Goal: Task Accomplishment & Management: Manage account settings

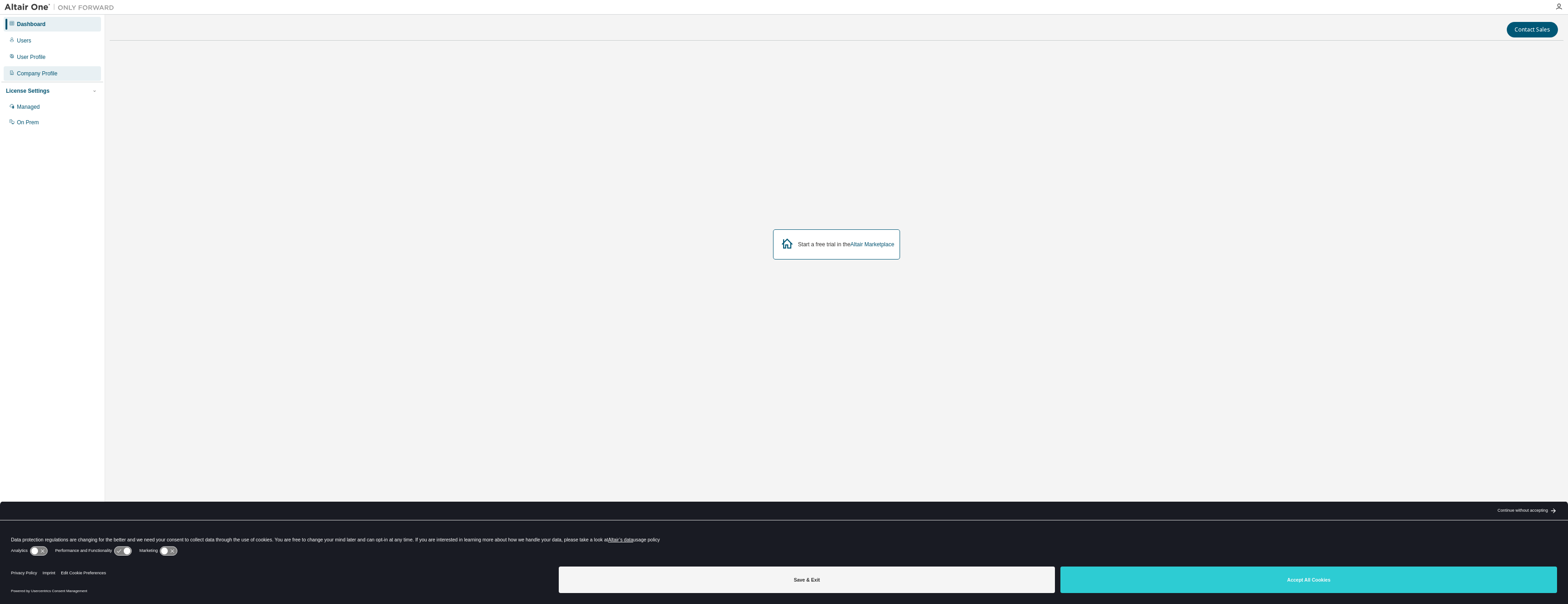
click at [34, 73] on div "Company Profile" at bounding box center [37, 74] width 41 height 7
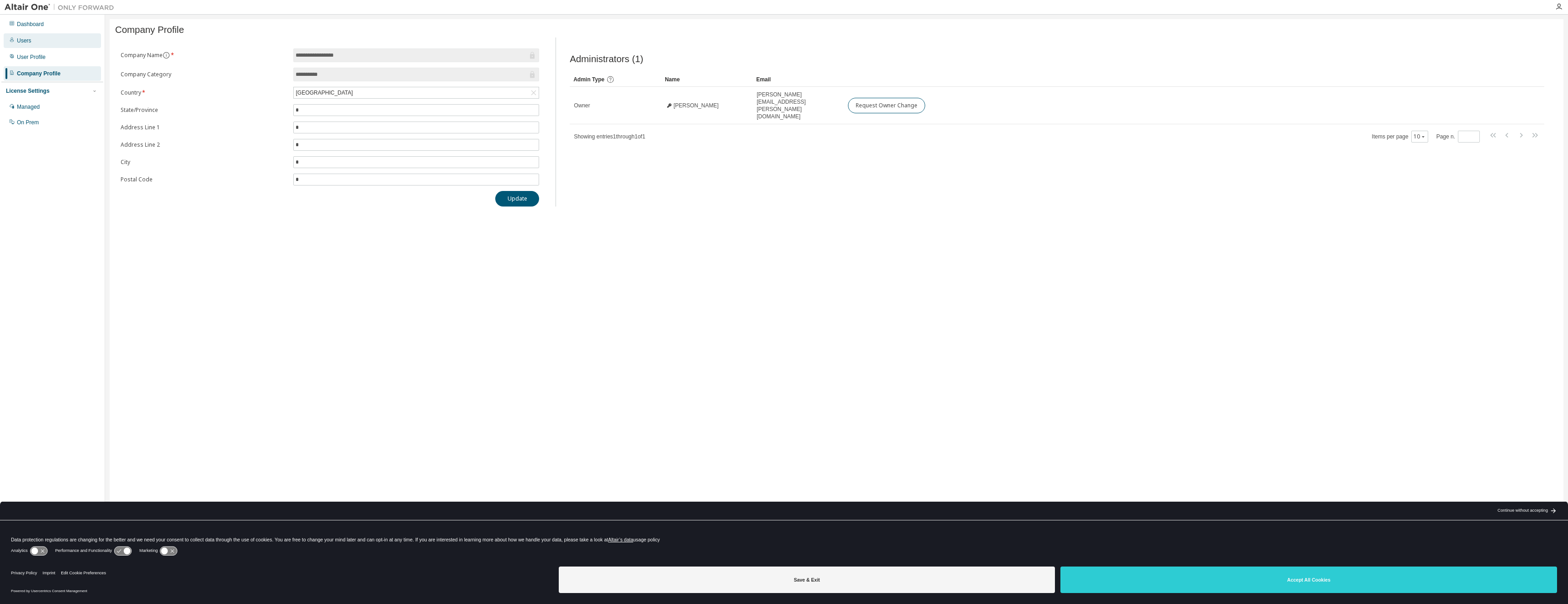
click at [40, 43] on div "Users" at bounding box center [52, 41] width 97 height 15
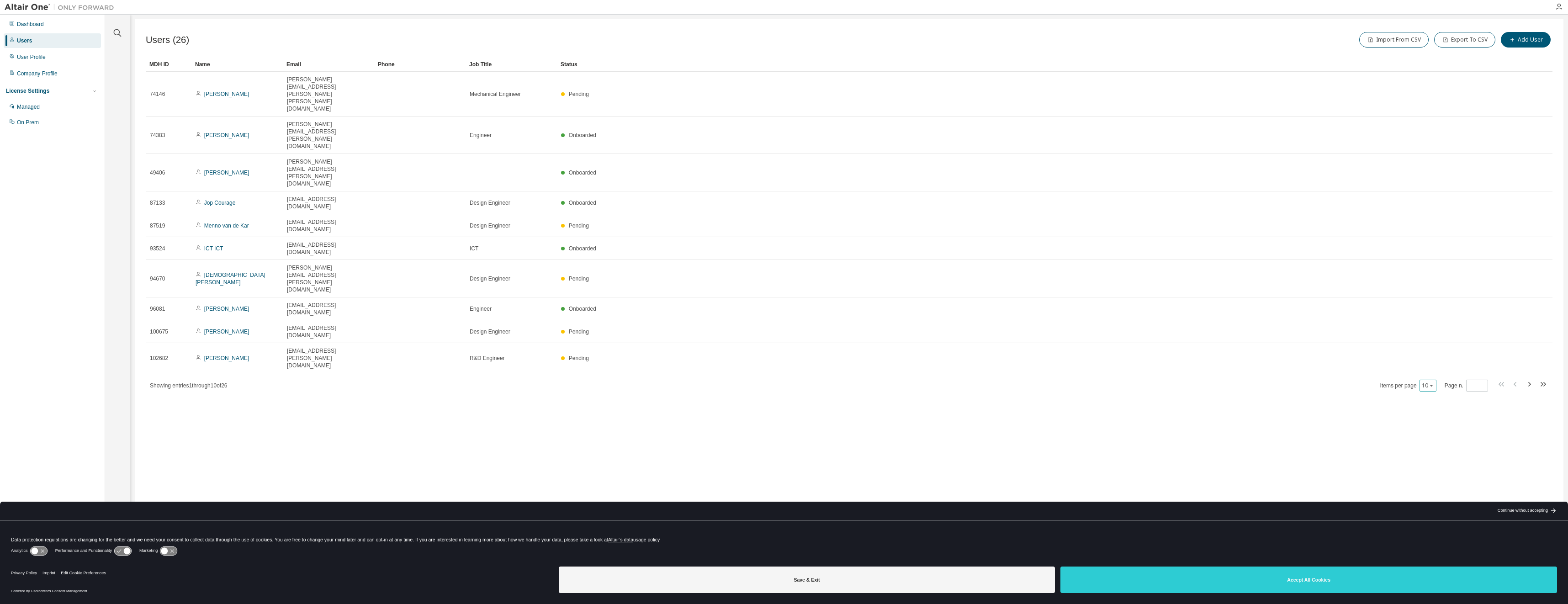
click at [1422, 380] on div "10" at bounding box center [1428, 386] width 17 height 12
drag, startPoint x: 1422, startPoint y: 237, endPoint x: 1435, endPoint y: 237, distance: 13.0
click at [1435, 380] on div "10" at bounding box center [1428, 386] width 17 height 12
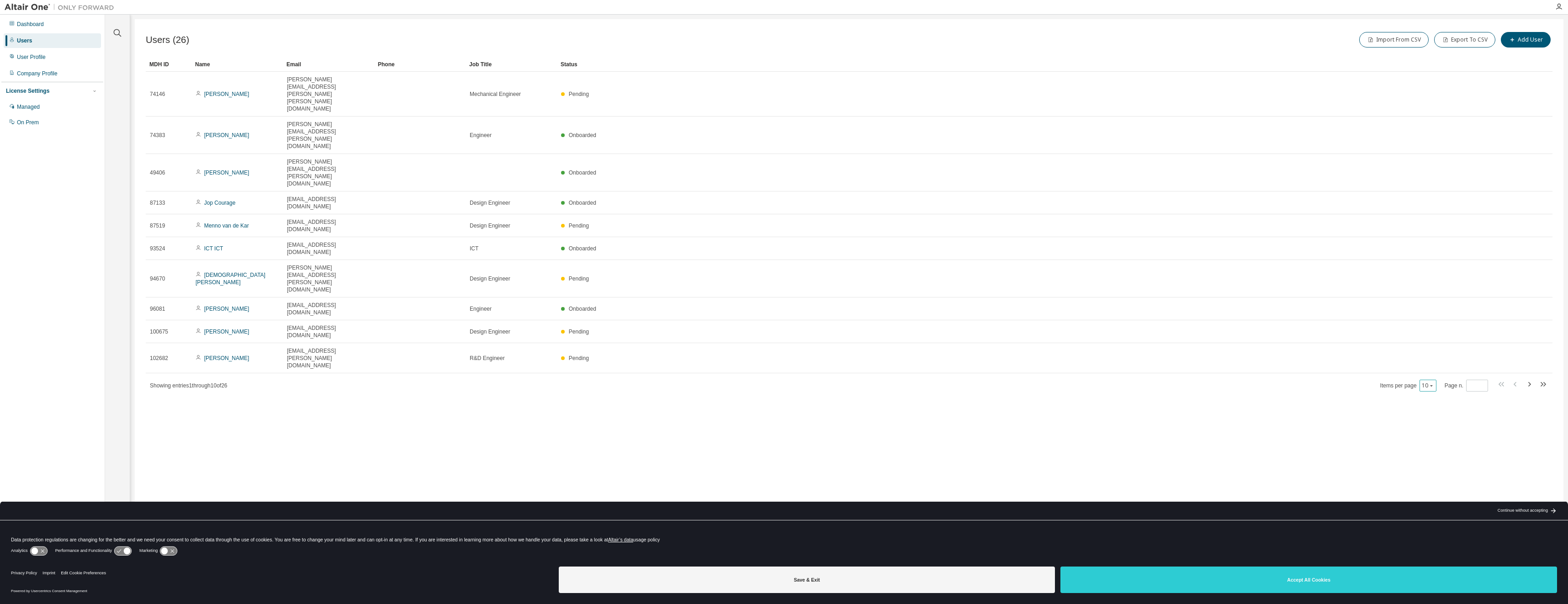
click at [1431, 383] on icon "button" at bounding box center [1431, 385] width 5 height 5
click at [1437, 291] on div "100" at bounding box center [1457, 296] width 73 height 11
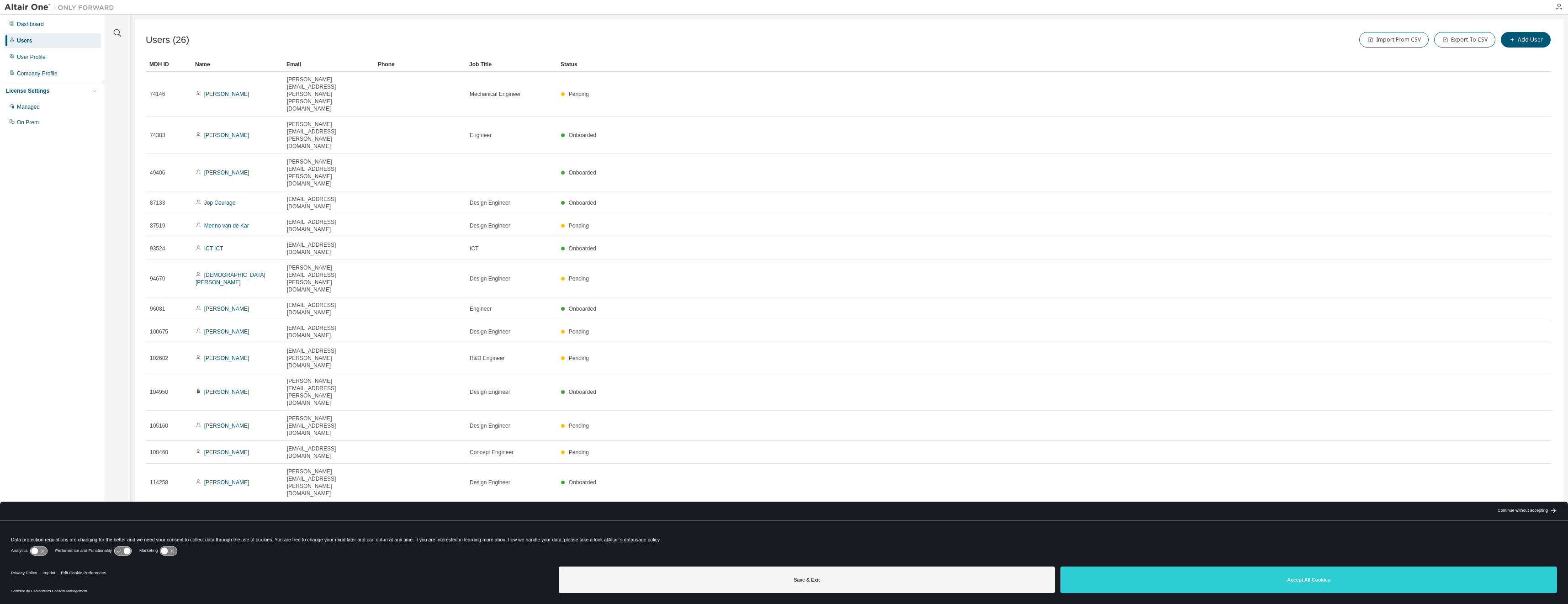
click at [568, 65] on div "Status" at bounding box center [1032, 65] width 944 height 15
click at [577, 63] on div "Status" at bounding box center [1032, 65] width 944 height 15
click at [209, 62] on div "Name" at bounding box center [237, 65] width 84 height 15
click at [212, 65] on div "Name" at bounding box center [237, 65] width 84 height 15
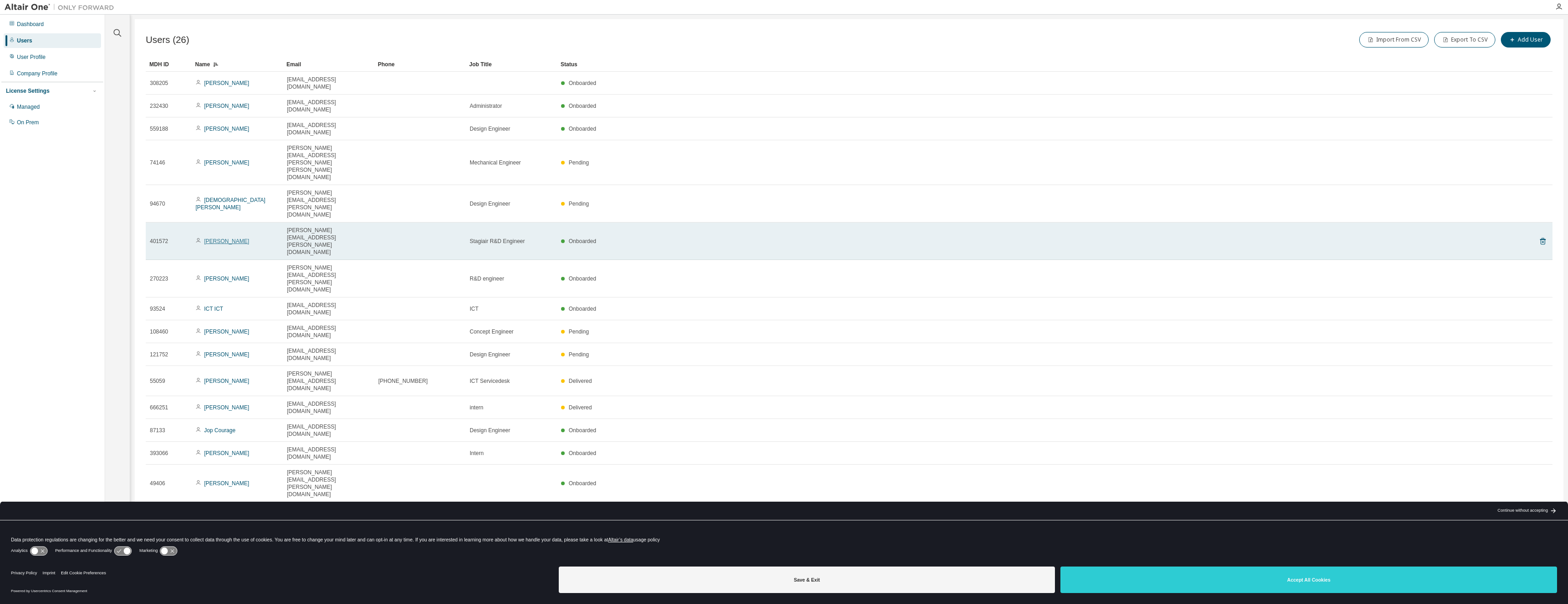
click at [212, 238] on link "[PERSON_NAME]" at bounding box center [227, 241] width 45 height 7
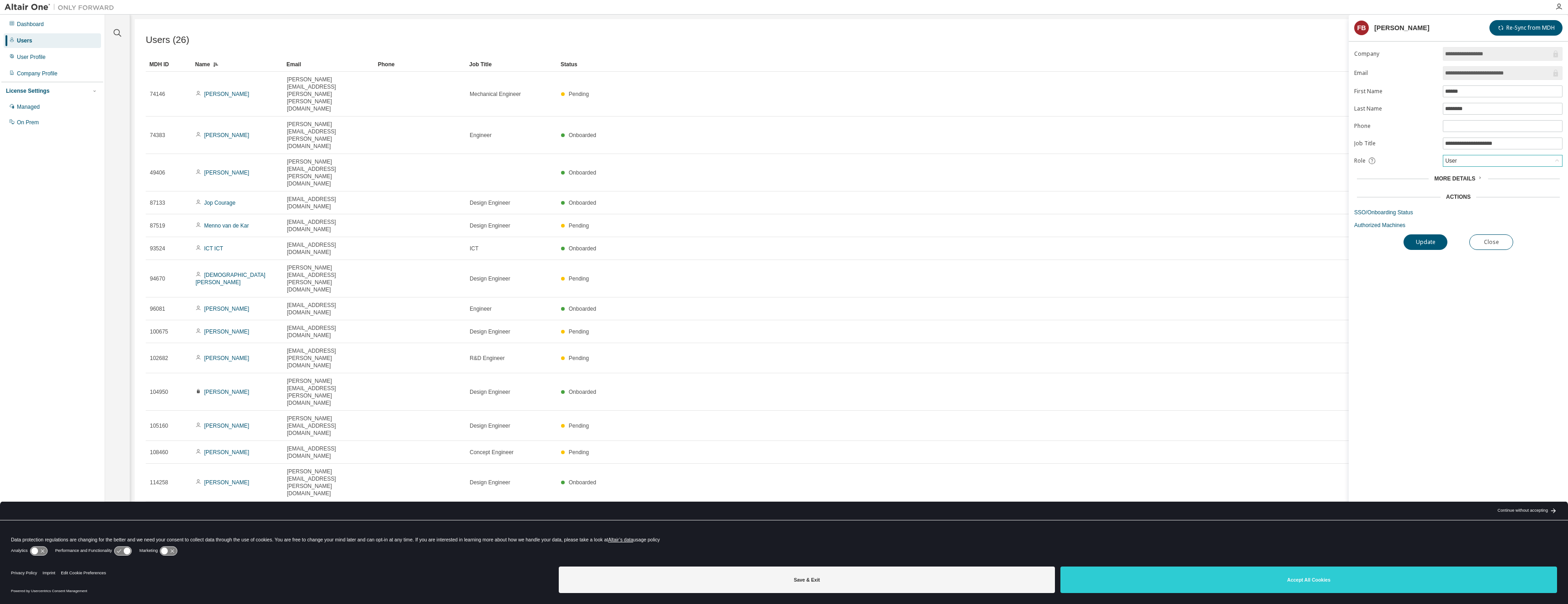
click at [1462, 162] on div "User" at bounding box center [1502, 161] width 119 height 11
click at [1454, 172] on li "Admin" at bounding box center [1502, 173] width 117 height 12
click at [1426, 242] on button "Update" at bounding box center [1426, 242] width 44 height 16
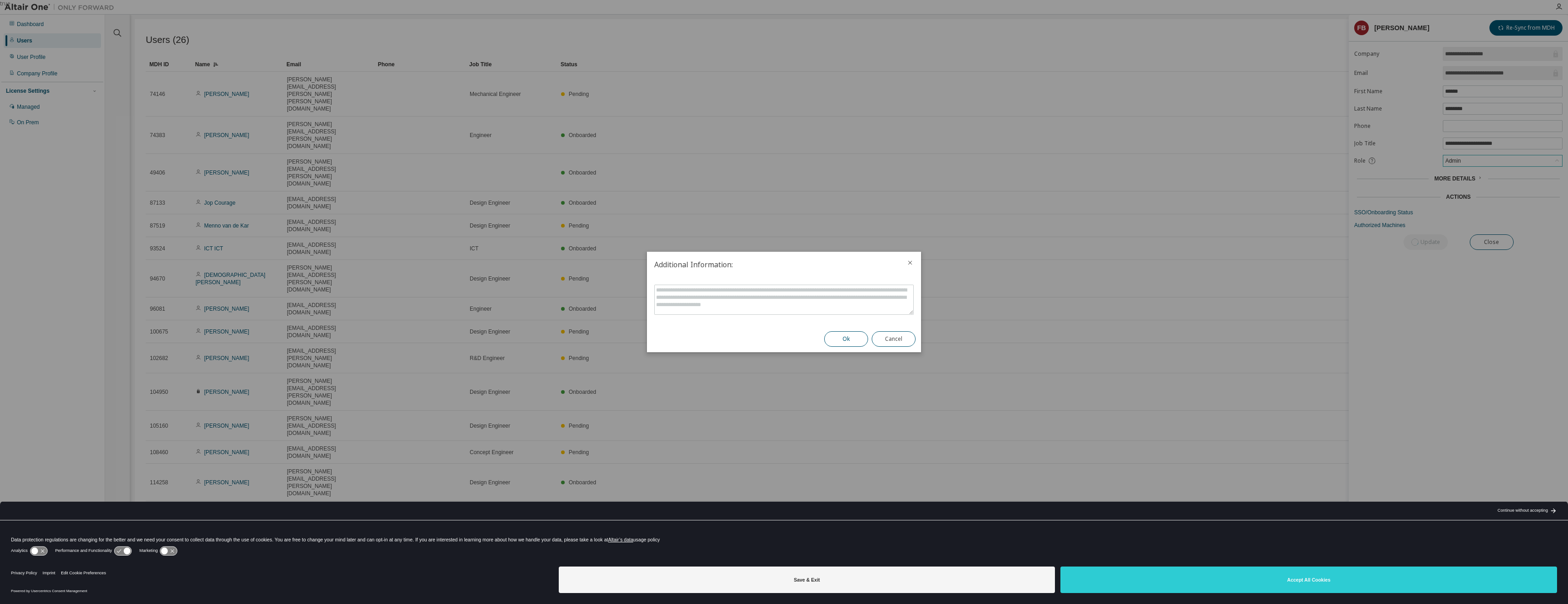
click at [849, 340] on button "Ok" at bounding box center [846, 339] width 44 height 16
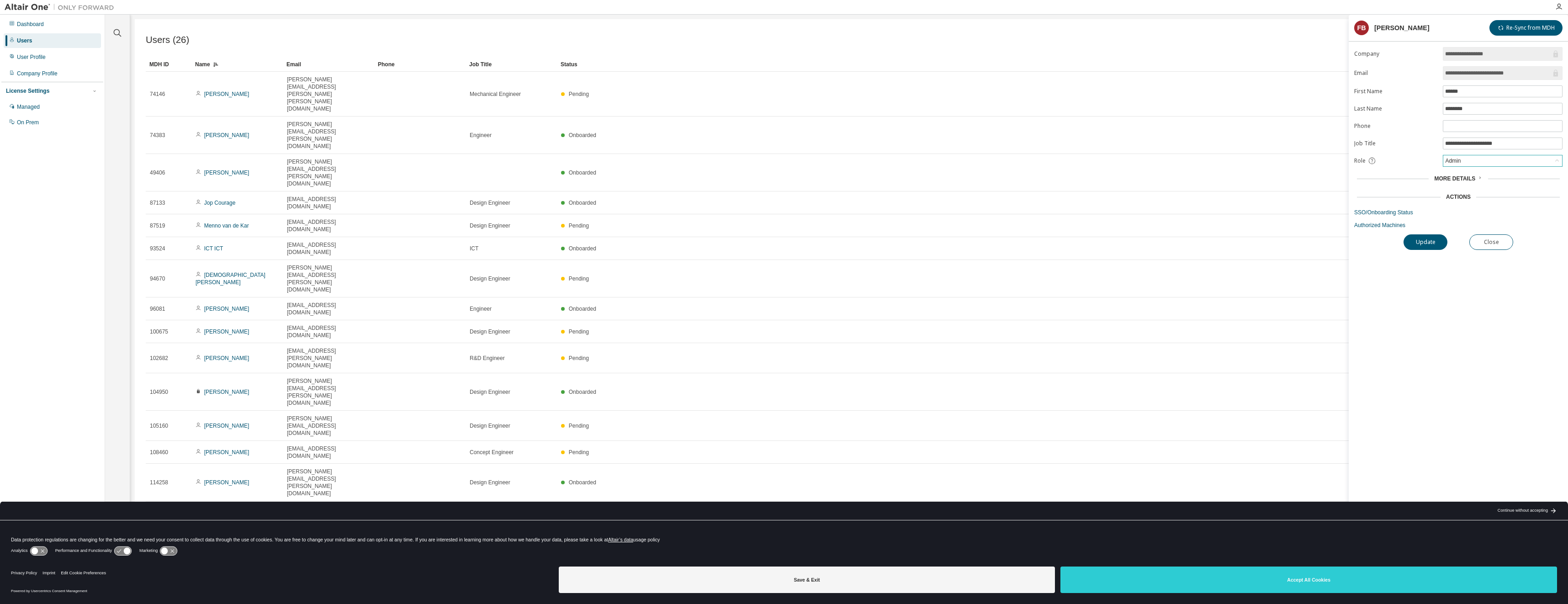
click at [1450, 163] on div "Admin" at bounding box center [1453, 161] width 18 height 10
click at [1456, 195] on li "User" at bounding box center [1502, 197] width 117 height 12
click at [1426, 241] on button "Update" at bounding box center [1426, 242] width 44 height 16
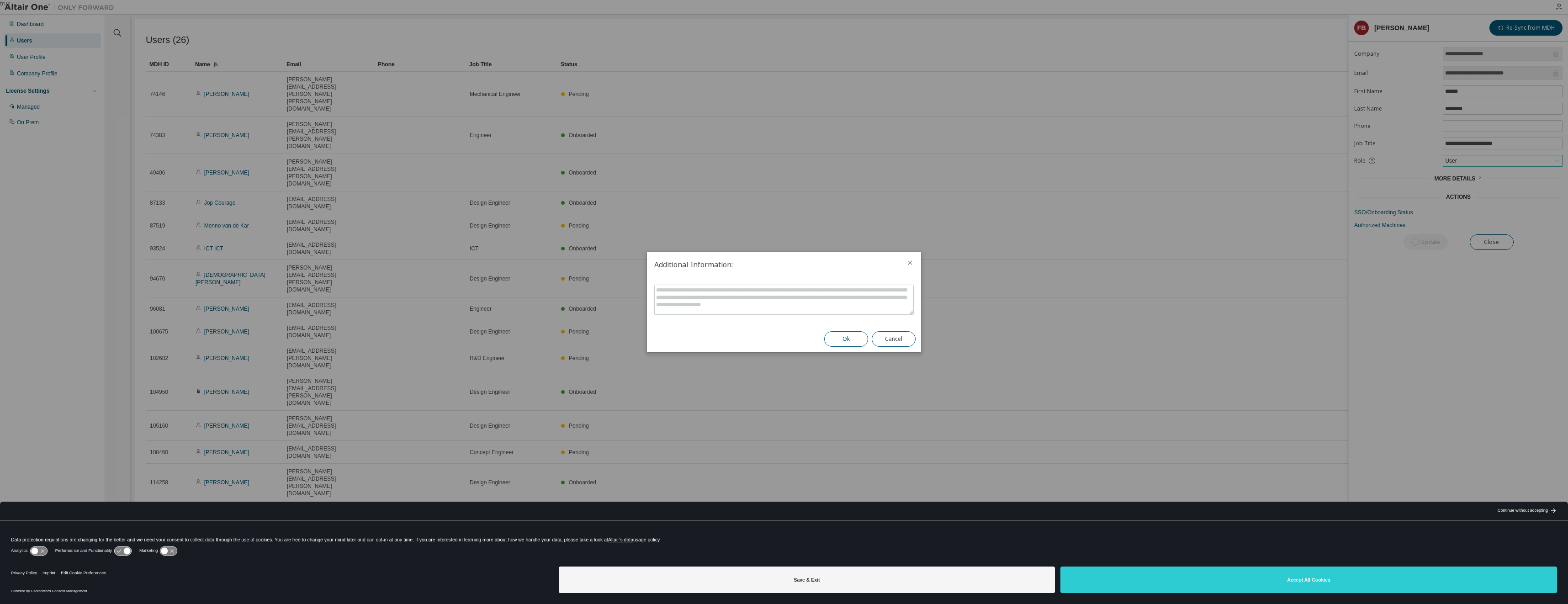
click at [858, 340] on button "Ok" at bounding box center [846, 339] width 44 height 16
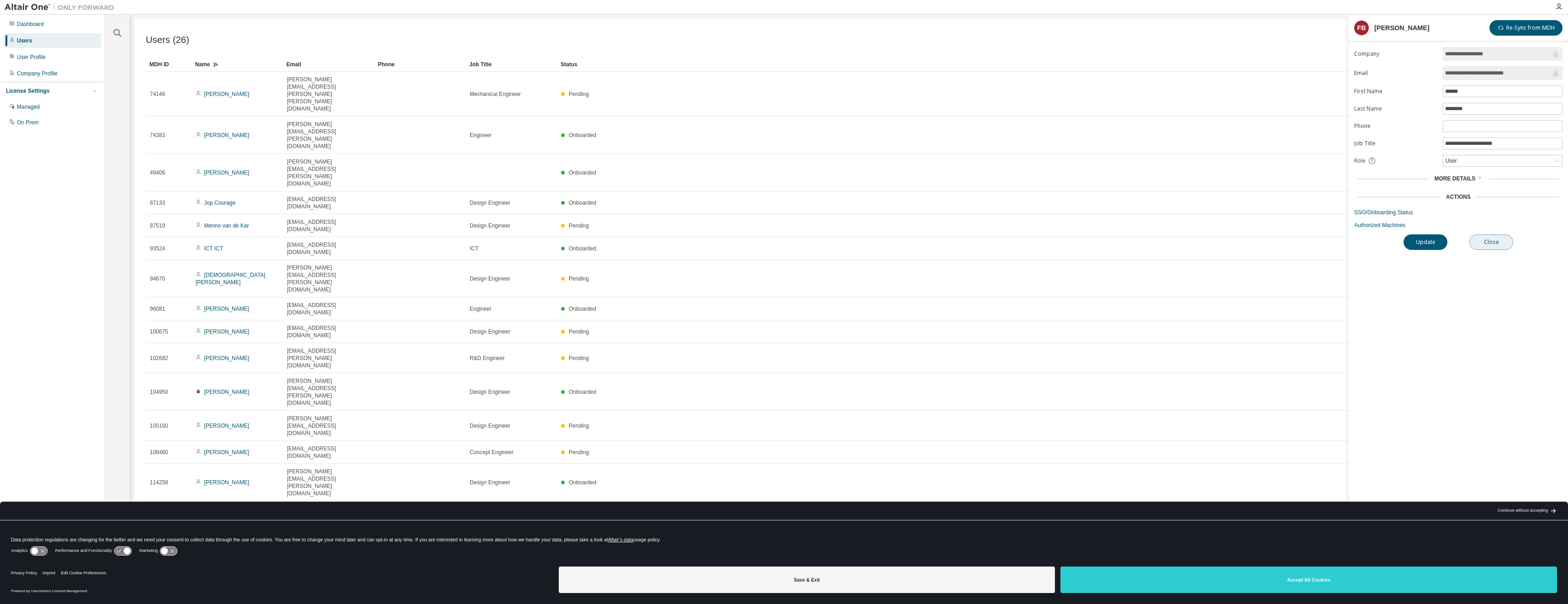
click at [1491, 245] on button "Close" at bounding box center [1491, 242] width 44 height 16
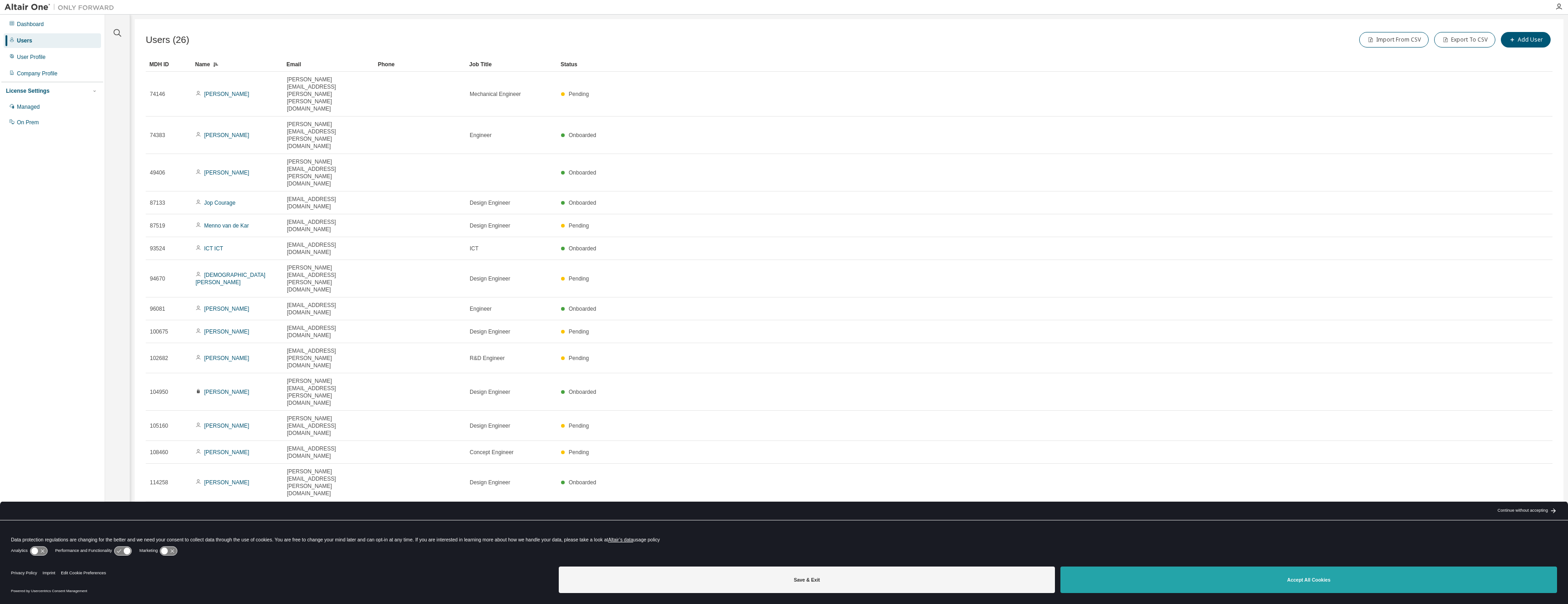
click at [1324, 581] on button "Accept All Cookies" at bounding box center [1309, 580] width 497 height 27
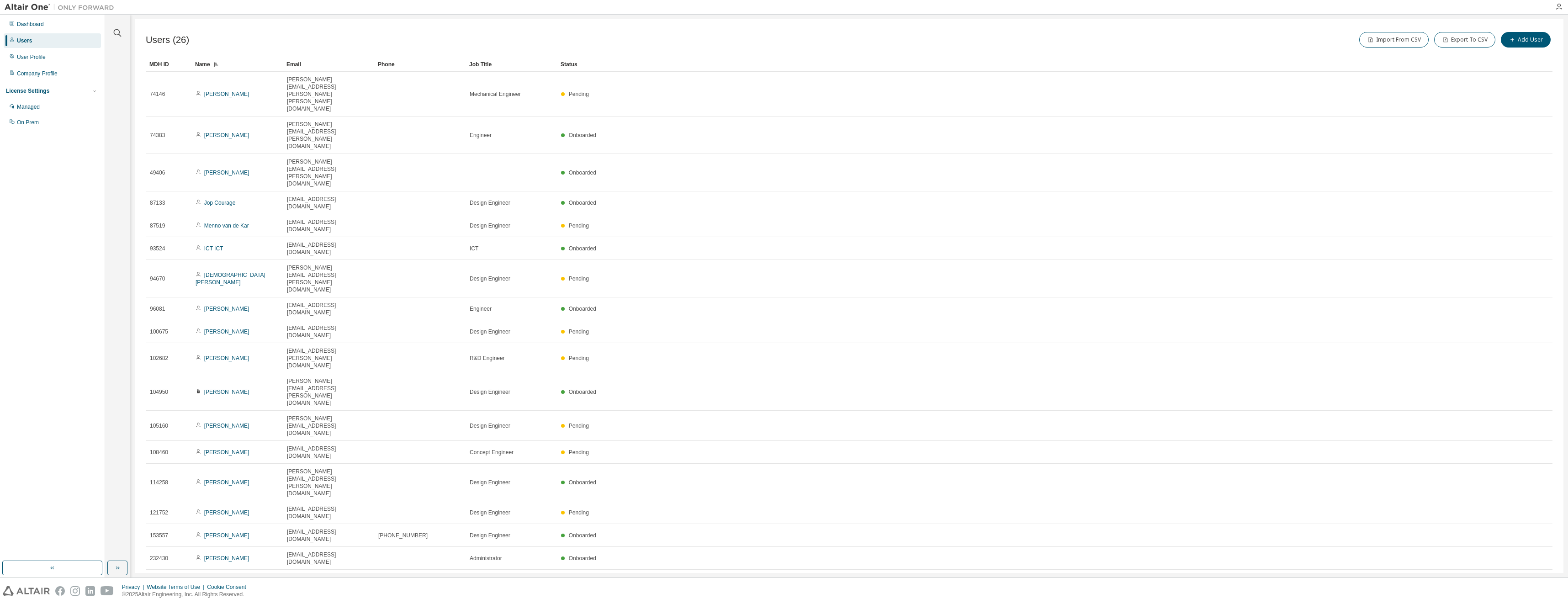
click at [1427, 543] on div "100" at bounding box center [1454, 544] width 73 height 11
click at [1278, 539] on div "Users (26) Import From CSV Export To CSV Add User Clear Load Save Save As Field…" at bounding box center [849, 297] width 1429 height 554
click at [213, 66] on icon at bounding box center [215, 64] width 5 height 5
click at [210, 63] on div "Name" at bounding box center [237, 65] width 84 height 15
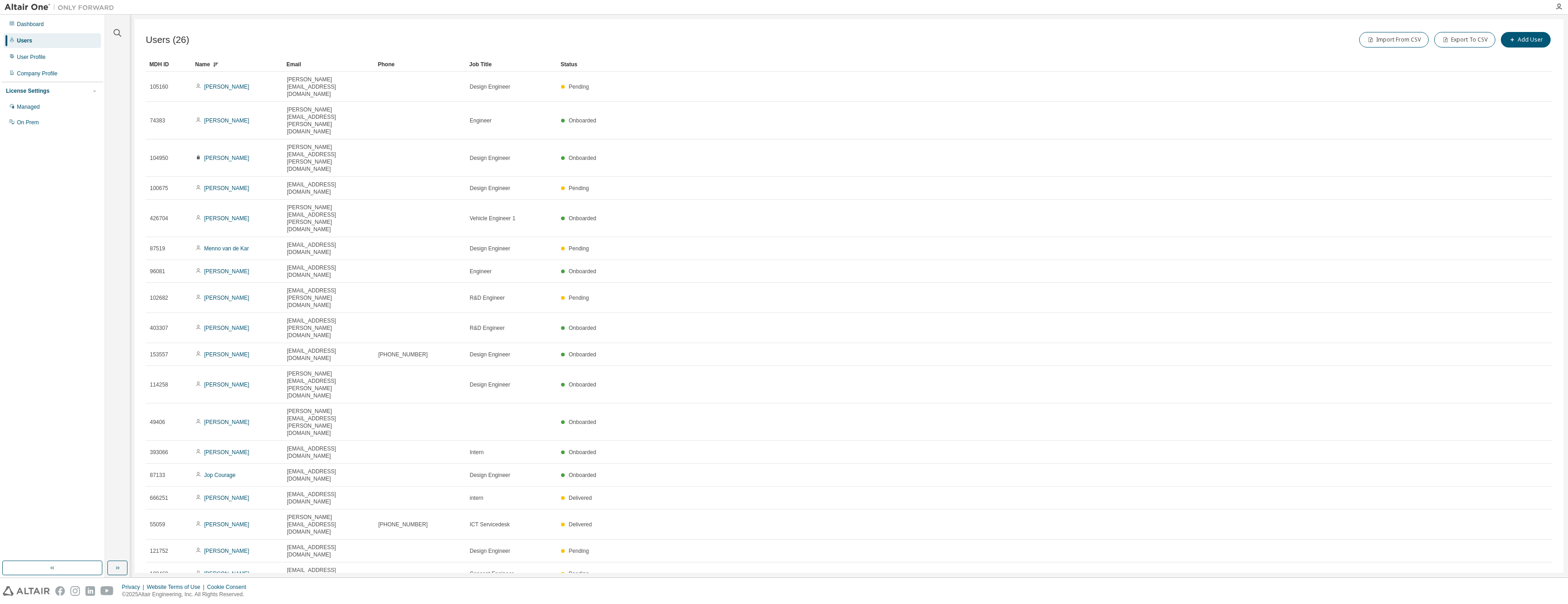
click at [210, 63] on div "Name" at bounding box center [237, 65] width 84 height 15
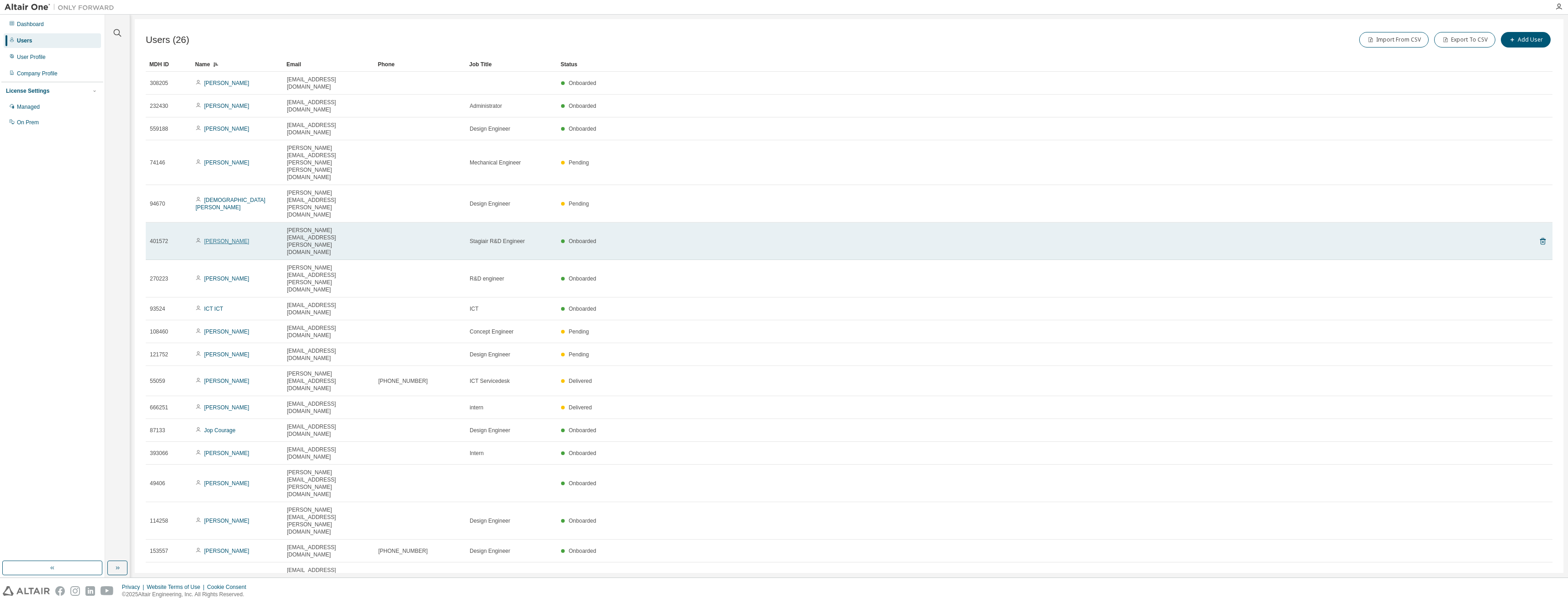
click at [216, 238] on link "[PERSON_NAME]" at bounding box center [227, 241] width 45 height 7
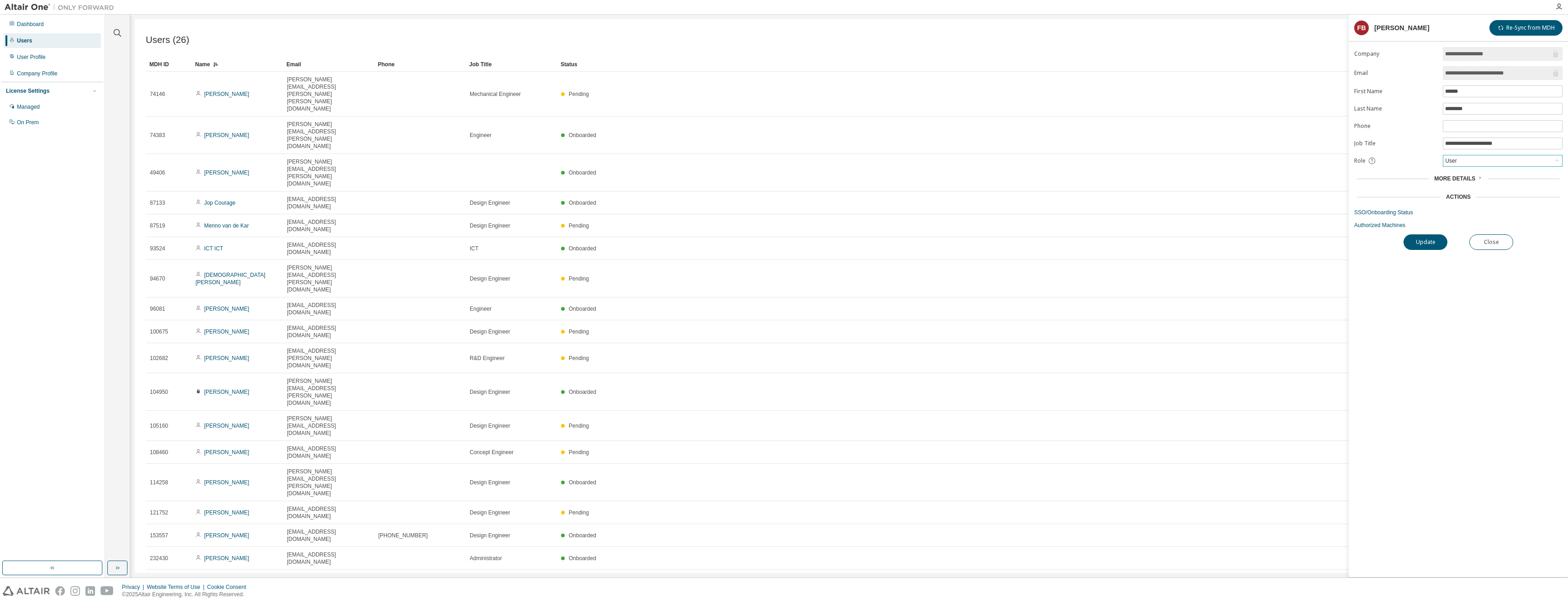
click at [1460, 163] on div "User" at bounding box center [1502, 161] width 119 height 11
click at [1459, 174] on li "Admin" at bounding box center [1502, 173] width 117 height 12
click at [1429, 241] on button "Update" at bounding box center [1426, 242] width 44 height 16
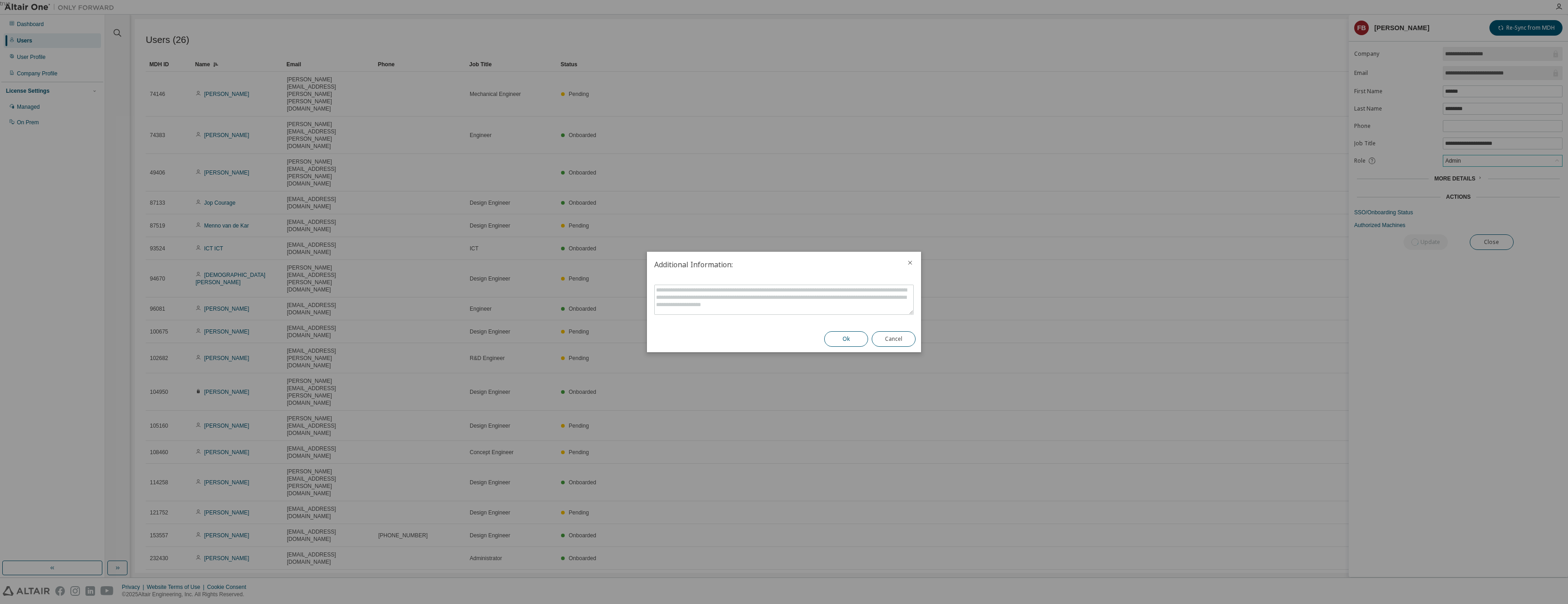
click at [835, 339] on button "Ok" at bounding box center [846, 339] width 44 height 16
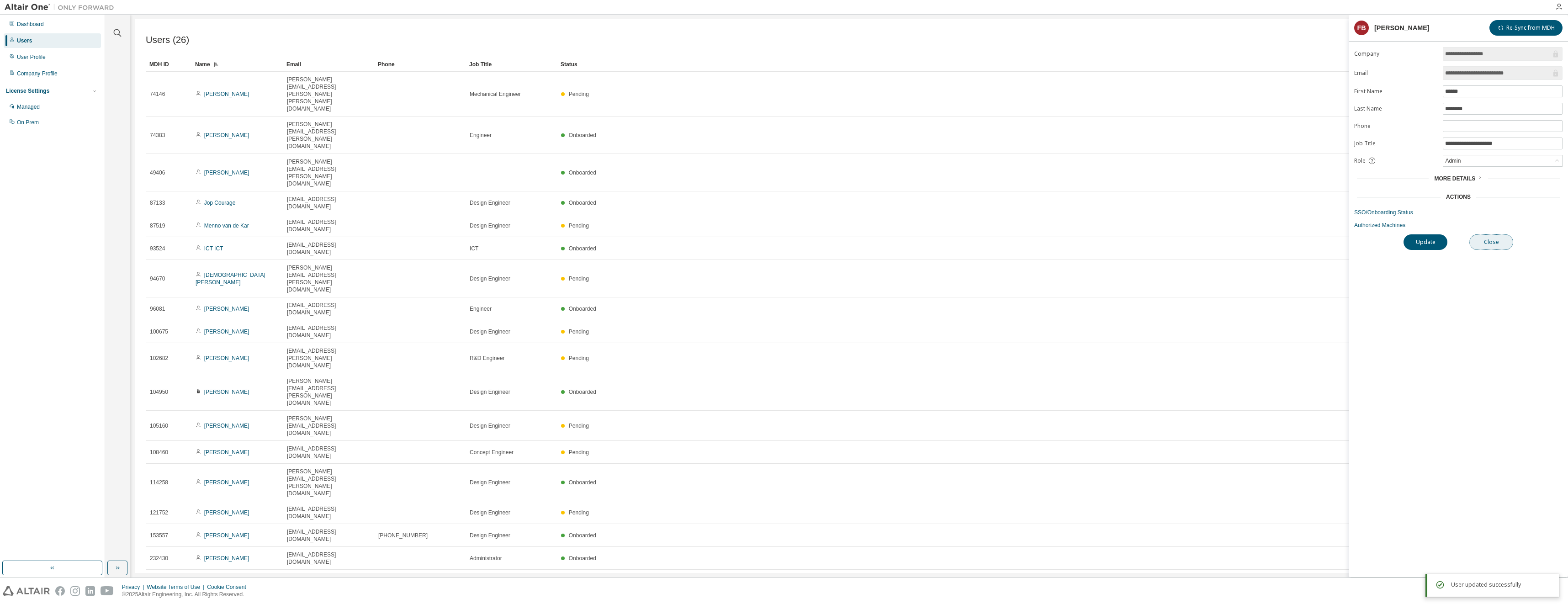
click at [1499, 246] on button "Close" at bounding box center [1491, 242] width 44 height 16
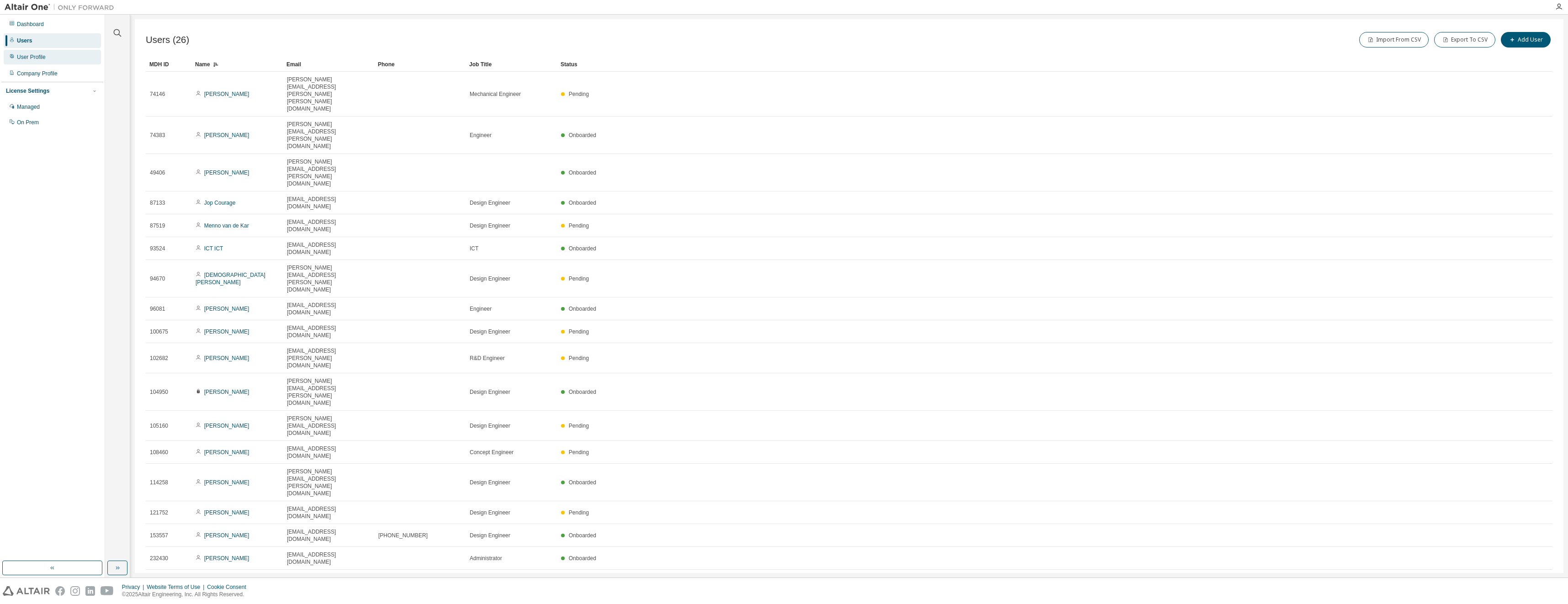
click at [26, 56] on div "User Profile" at bounding box center [31, 57] width 29 height 7
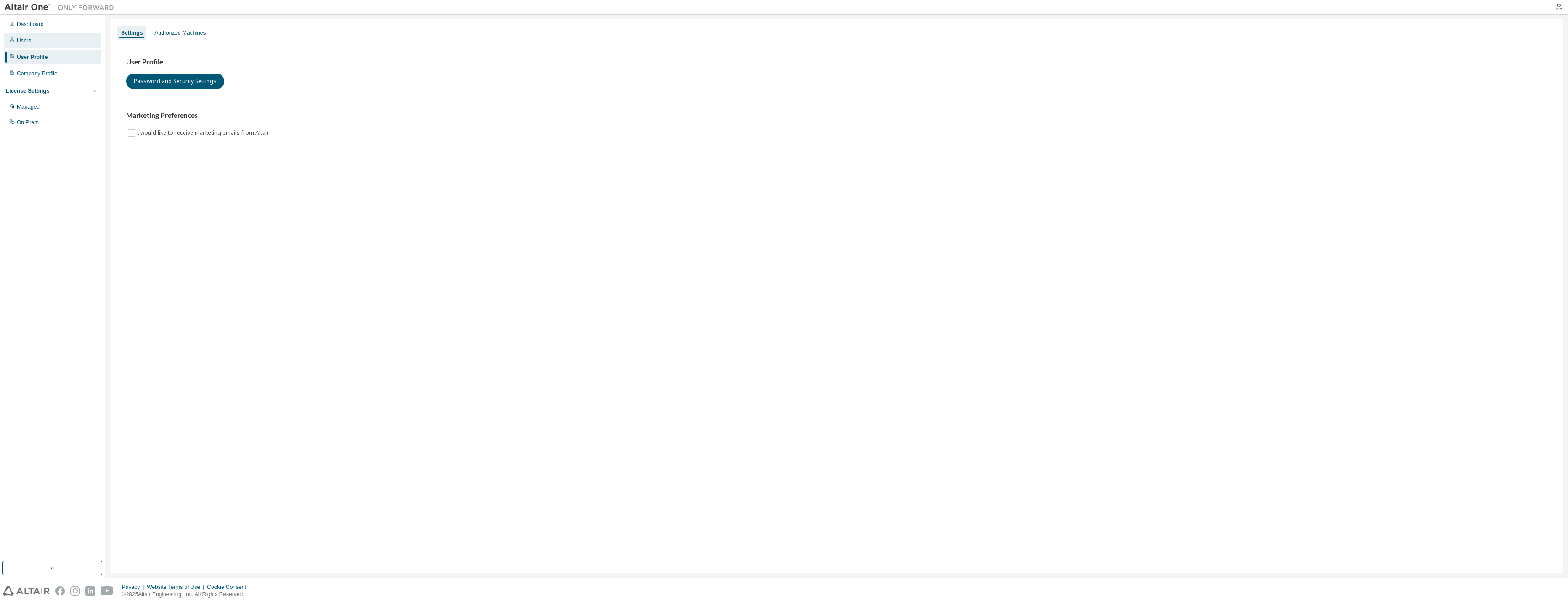
click at [28, 43] on div "Users" at bounding box center [24, 41] width 14 height 7
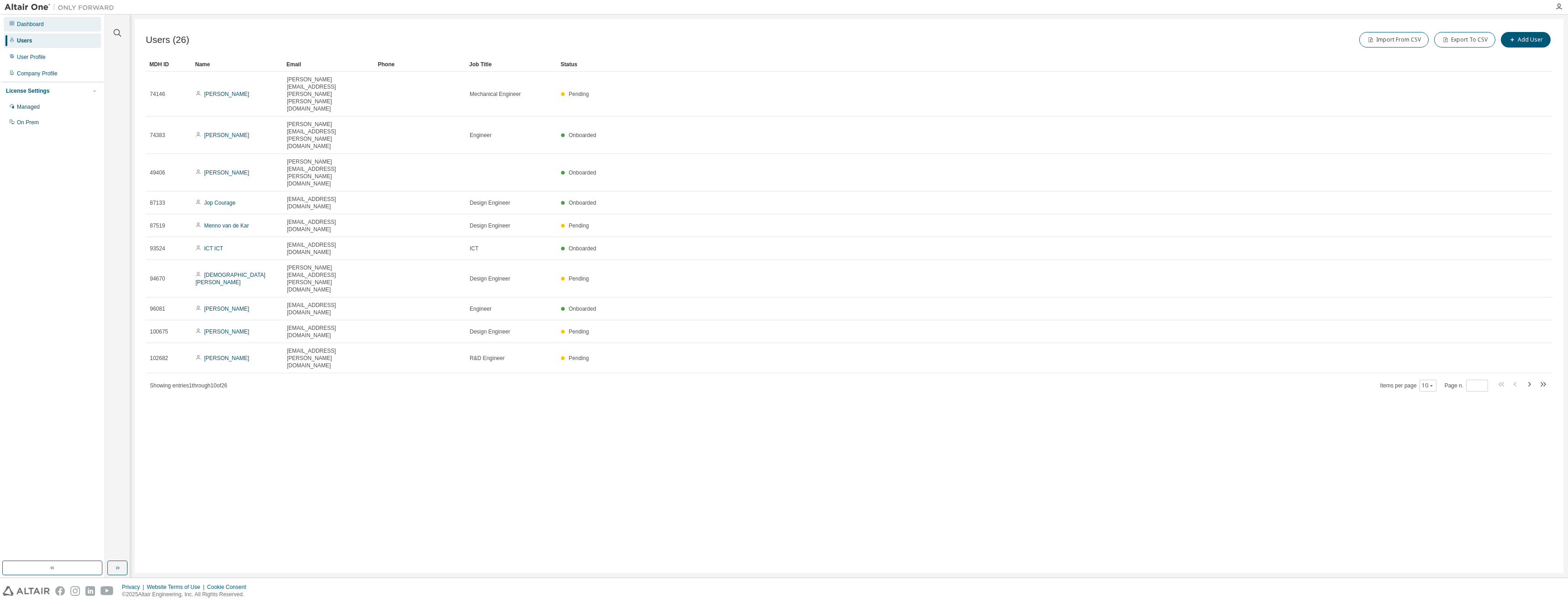
click at [37, 25] on div "Dashboard" at bounding box center [30, 24] width 27 height 7
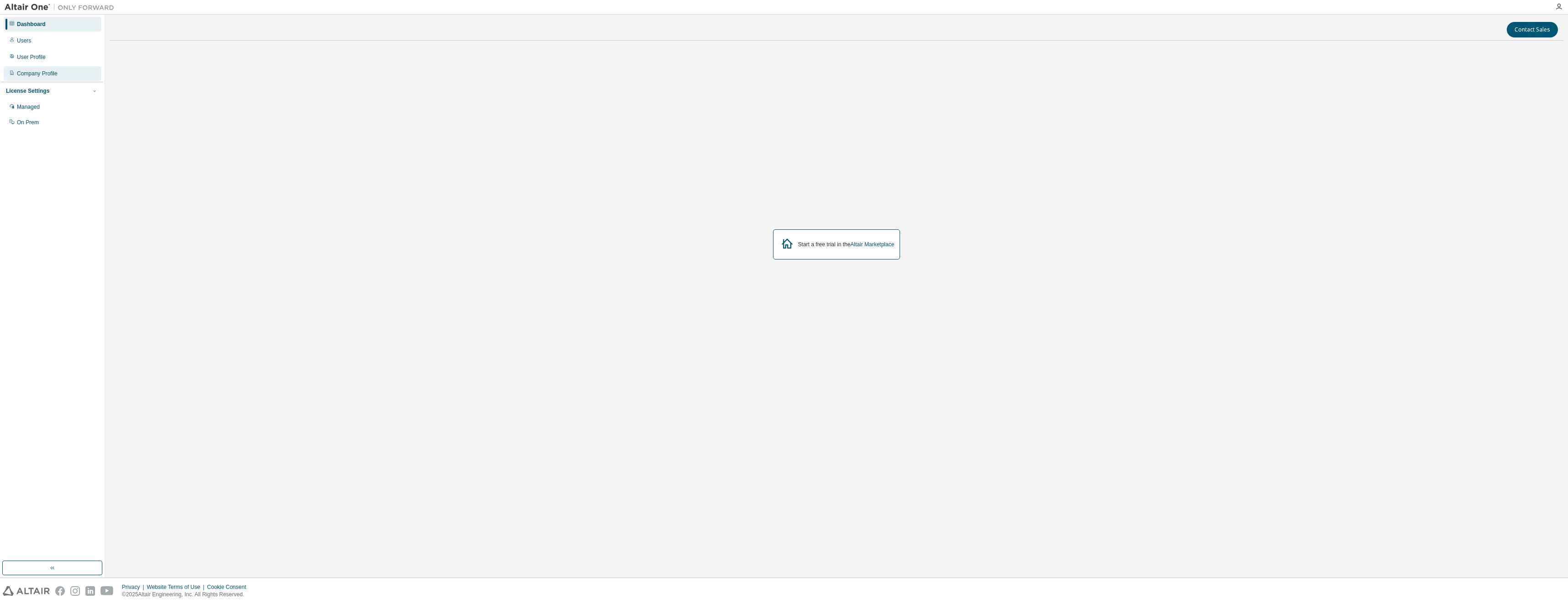
click at [40, 71] on div "Company Profile" at bounding box center [37, 74] width 41 height 7
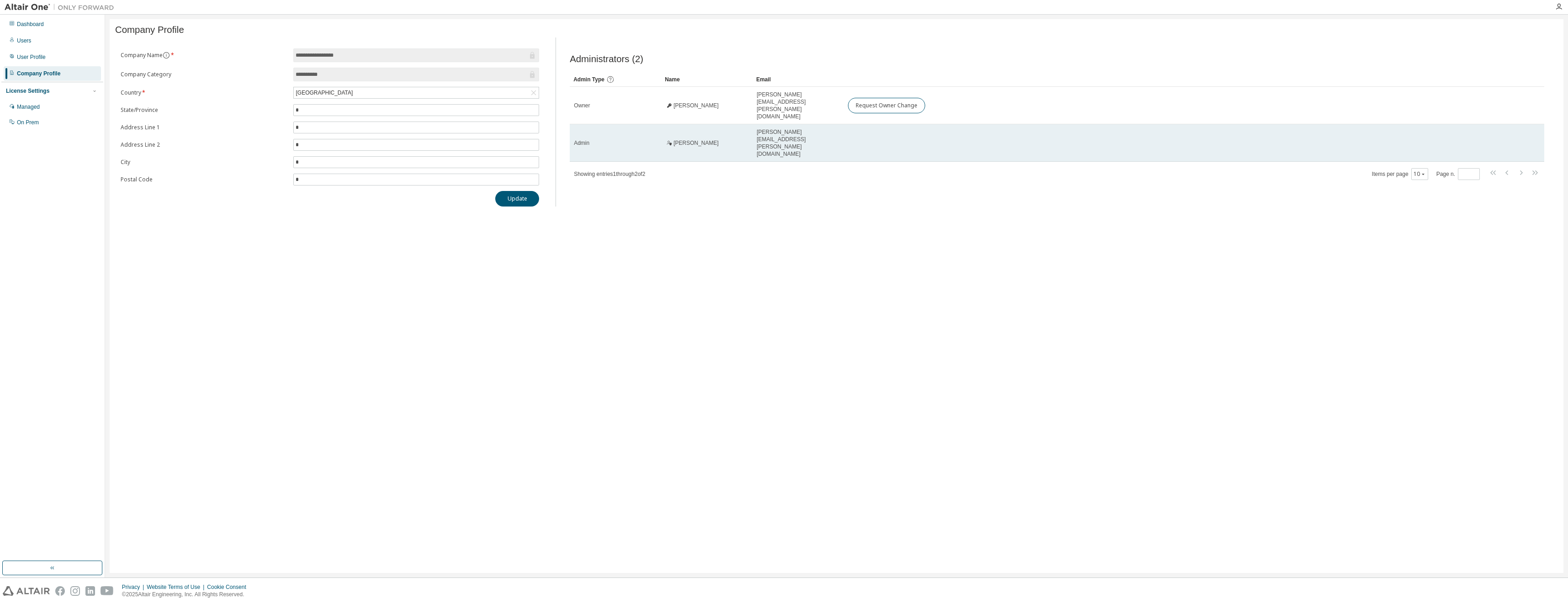
click at [587, 139] on span "Admin" at bounding box center [582, 143] width 16 height 7
click at [583, 139] on span "Admin" at bounding box center [582, 143] width 16 height 7
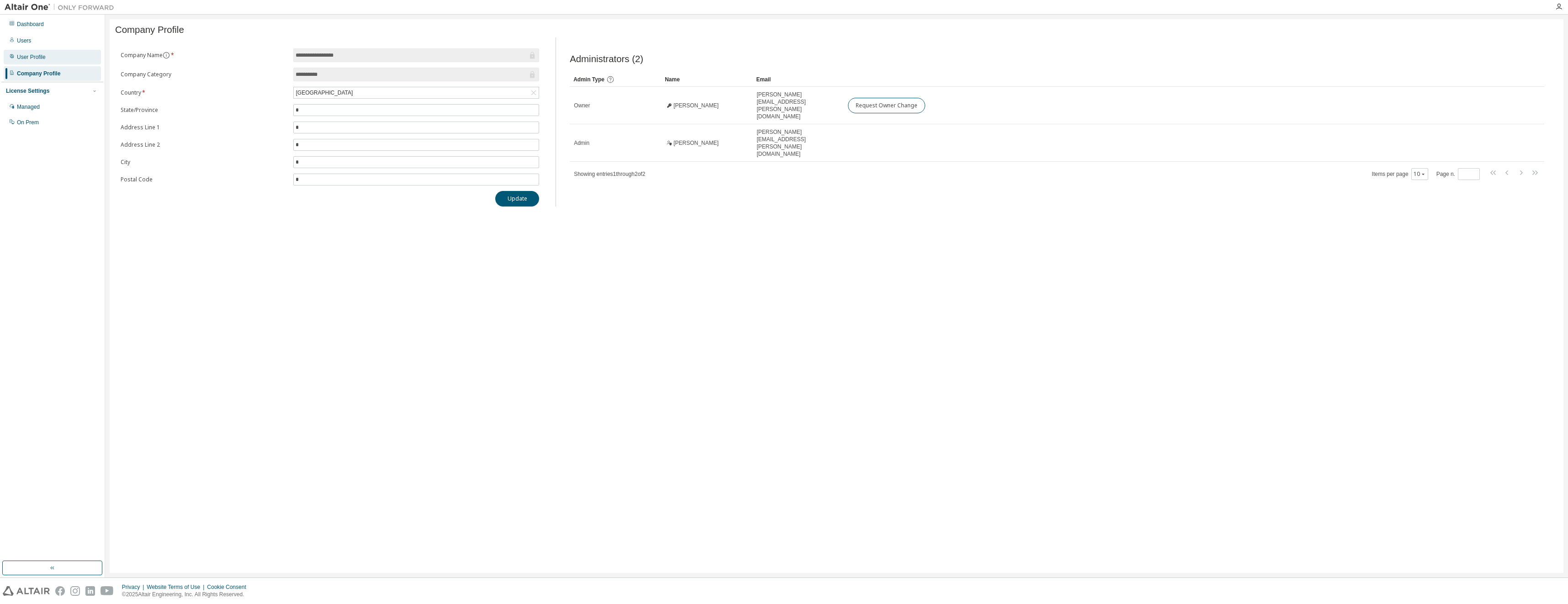
click at [30, 57] on div "User Profile" at bounding box center [31, 57] width 29 height 7
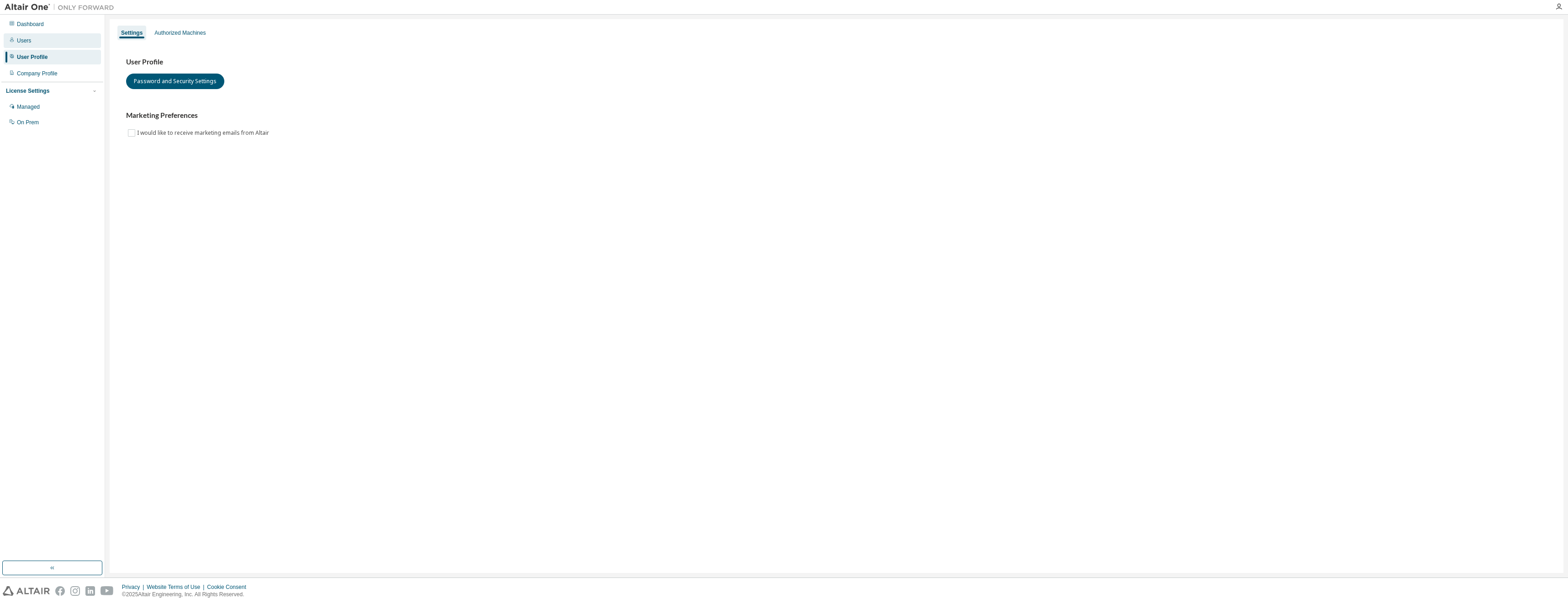
click at [31, 40] on div "Users" at bounding box center [52, 41] width 97 height 15
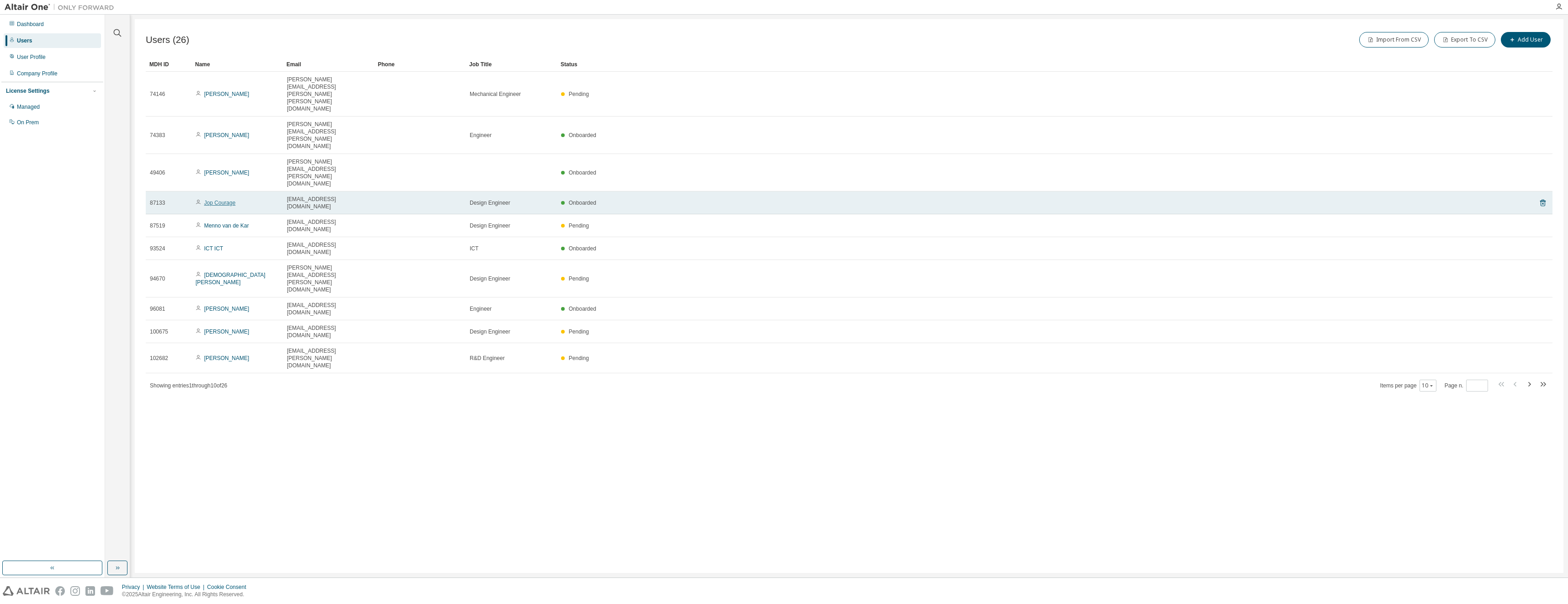
click at [230, 200] on link "Jop Courage" at bounding box center [220, 203] width 32 height 7
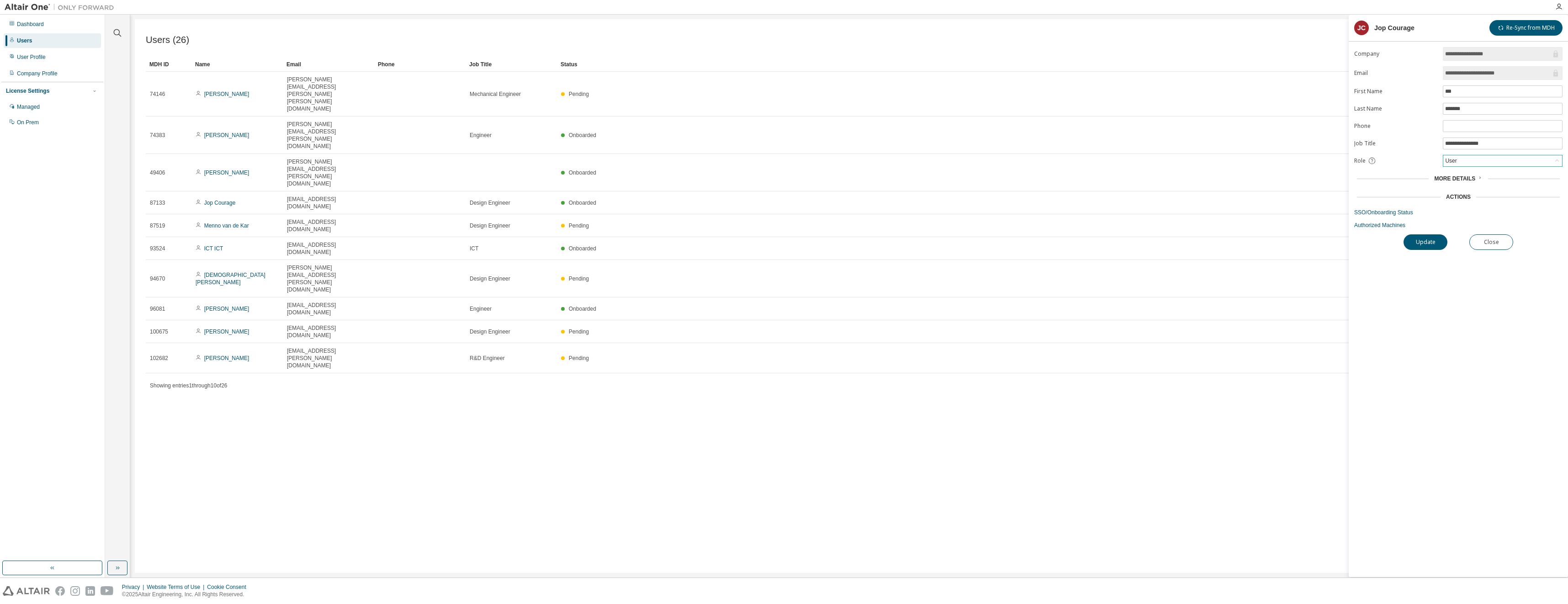
click at [1462, 161] on div "User" at bounding box center [1502, 161] width 119 height 11
click at [1465, 173] on li "Admin" at bounding box center [1502, 173] width 117 height 12
click at [1436, 245] on button "Update" at bounding box center [1426, 242] width 44 height 16
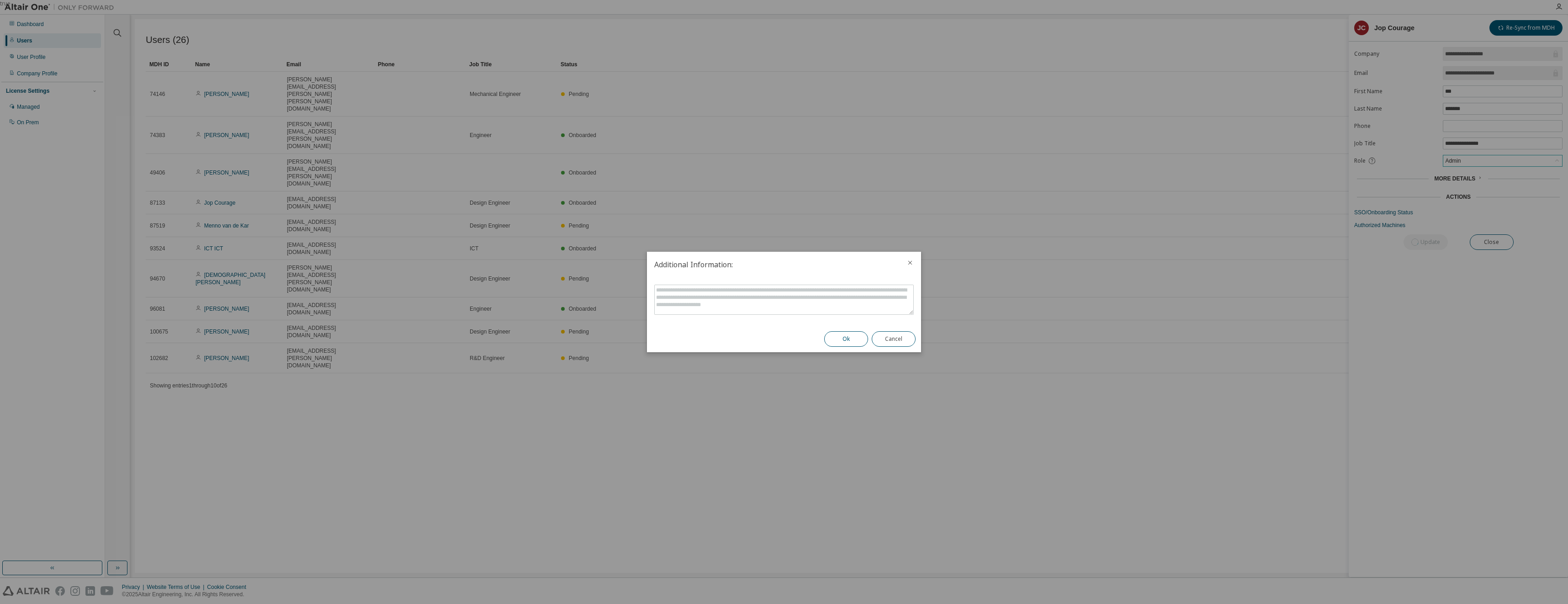
click at [836, 342] on button "Ok" at bounding box center [846, 339] width 44 height 16
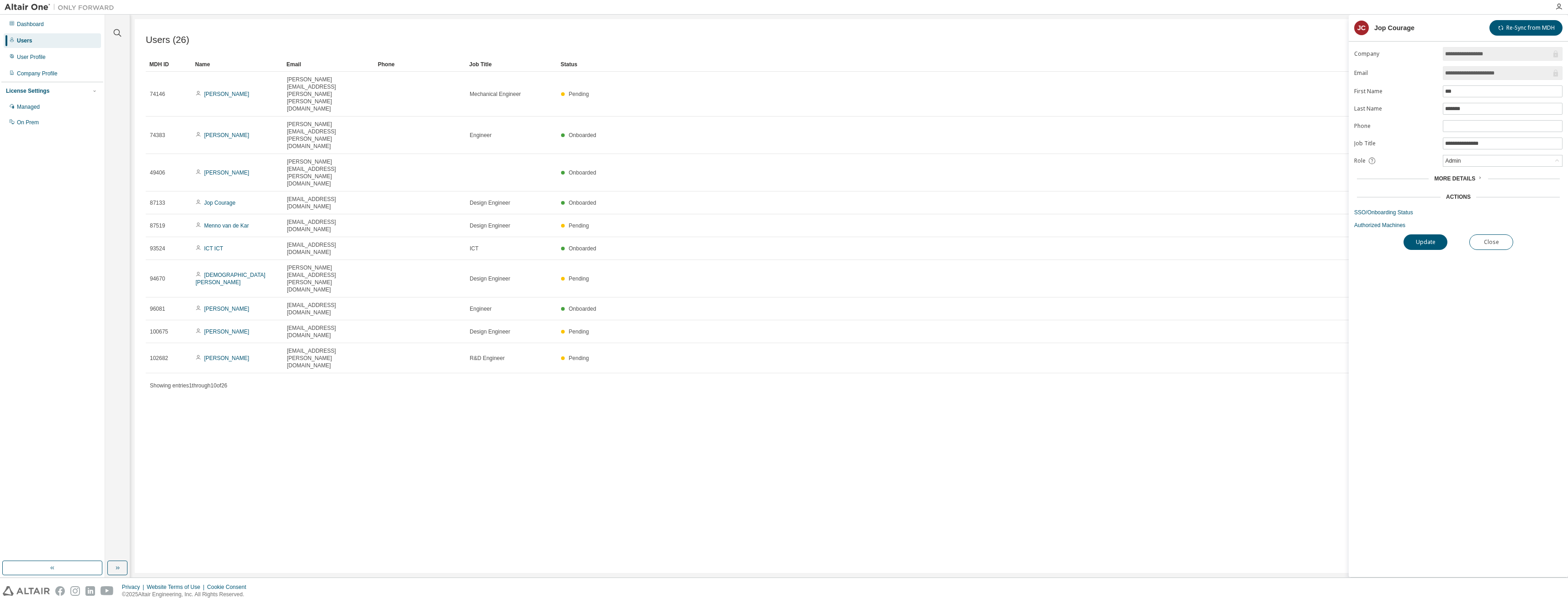
click at [1486, 253] on div "**********" at bounding box center [1458, 312] width 219 height 530
click at [1491, 245] on button "Close" at bounding box center [1491, 242] width 44 height 16
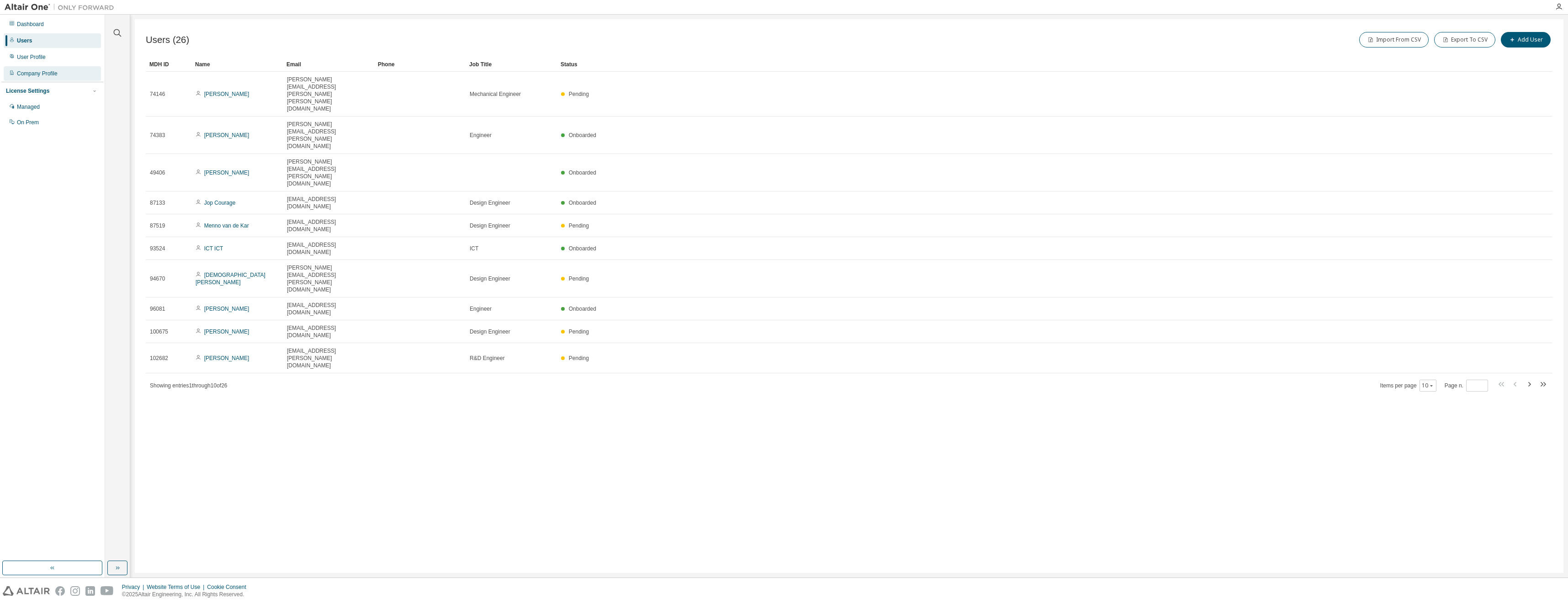
click at [60, 70] on div "Company Profile" at bounding box center [52, 74] width 97 height 15
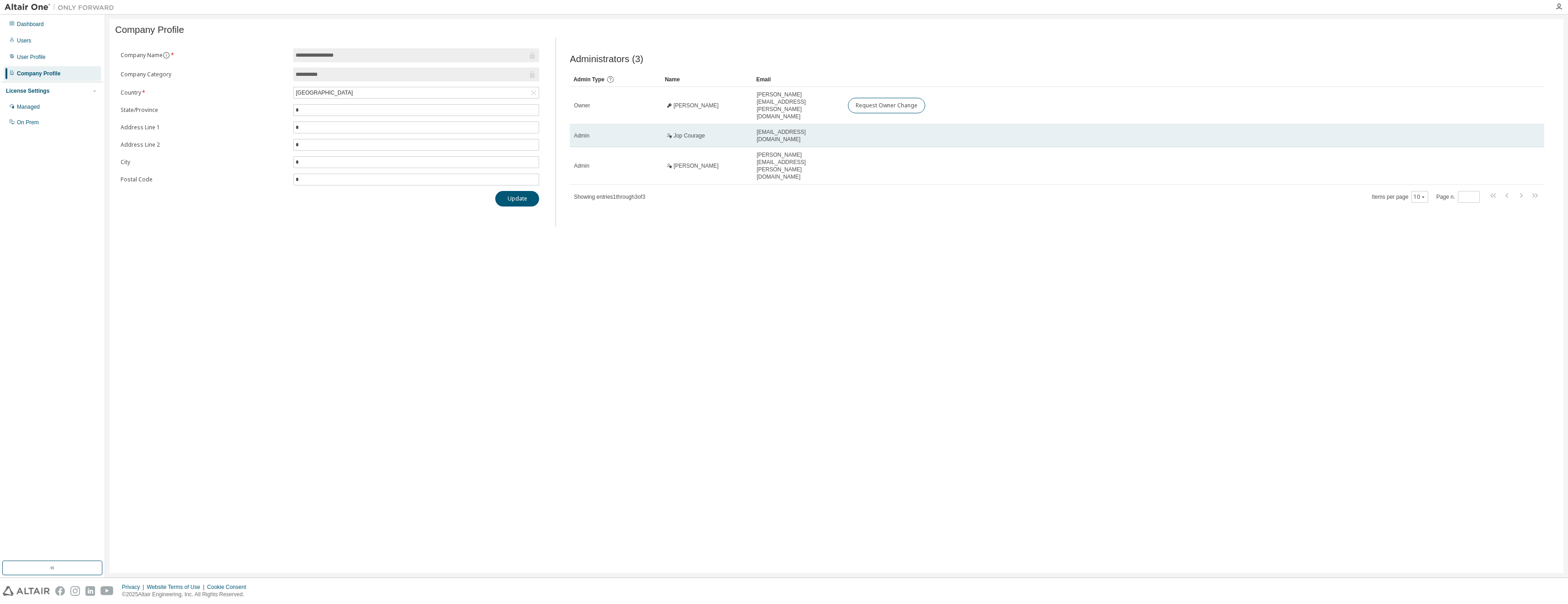
click at [688, 132] on span "Jop Courage" at bounding box center [689, 136] width 32 height 7
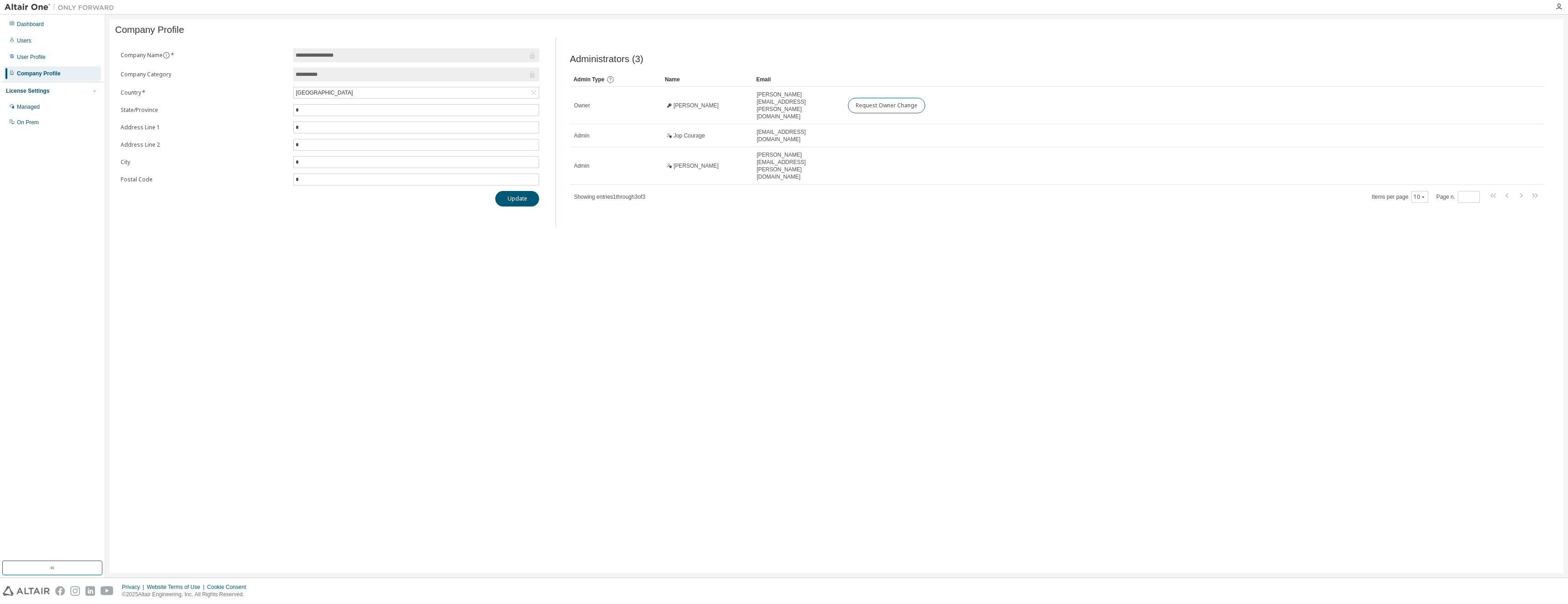
drag, startPoint x: 688, startPoint y: 127, endPoint x: 695, endPoint y: 200, distance: 73.3
click at [695, 200] on div "Administrators (3) Clear Load Save Save As Field Operator Value Select filter S…" at bounding box center [1057, 135] width 996 height 184
click at [214, 139] on form "**********" at bounding box center [330, 117] width 419 height 137
click at [336, 300] on div "**********" at bounding box center [836, 297] width 1454 height 554
click at [250, 239] on div "**********" at bounding box center [836, 297] width 1454 height 554
